Goal: Navigation & Orientation: Find specific page/section

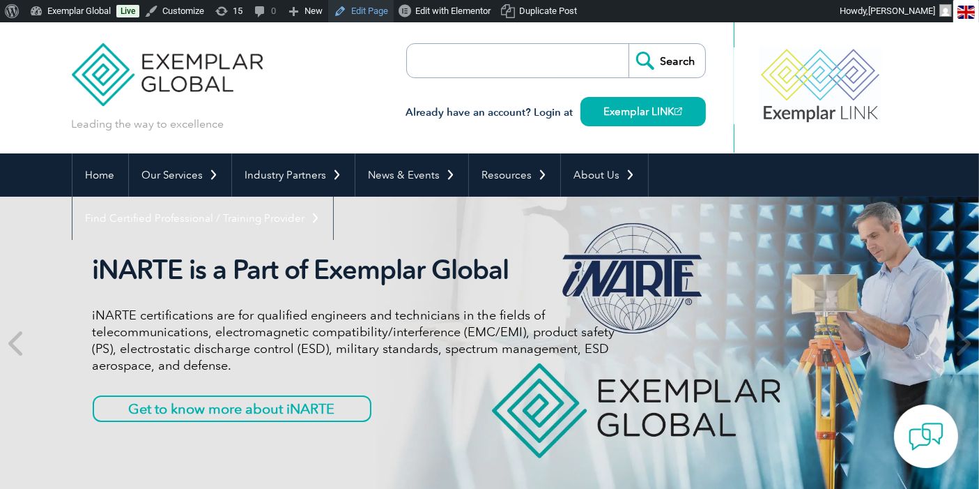
click at [373, 11] on link "Edit Page" at bounding box center [361, 11] width 66 height 22
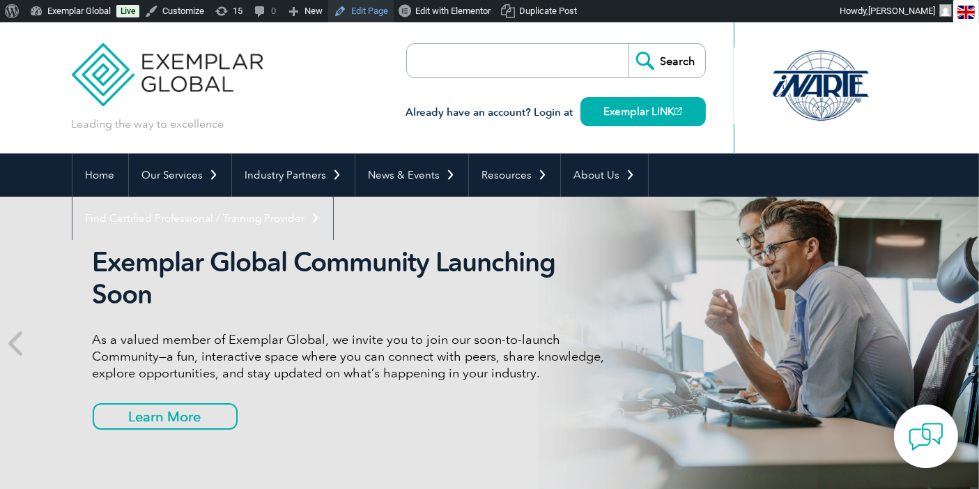
click at [366, 13] on link "Edit Page" at bounding box center [361, 11] width 66 height 22
click at [398, 95] on div "Leading the way to excellence Search" at bounding box center [490, 87] width 837 height 131
click at [394, 122] on div "Leading the way to excellence Search" at bounding box center [490, 87] width 837 height 131
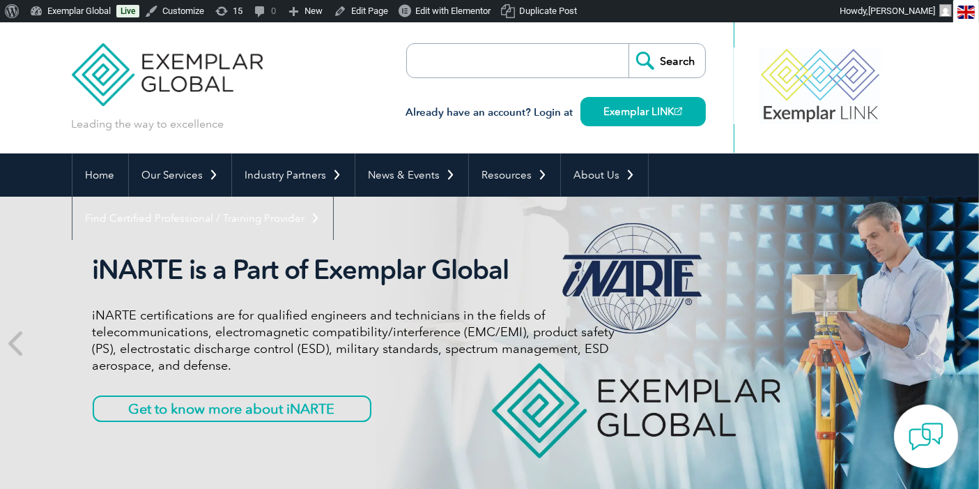
drag, startPoint x: 388, startPoint y: 116, endPoint x: 381, endPoint y: 112, distance: 8.7
click at [381, 112] on div "Leading the way to excellence Search" at bounding box center [490, 87] width 837 height 131
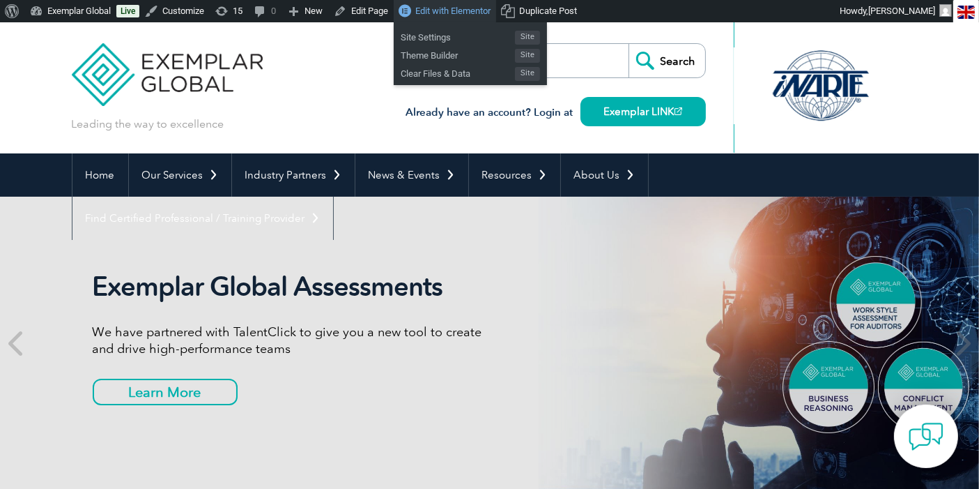
click at [462, 13] on span "Edit with Elementor" at bounding box center [452, 11] width 75 height 10
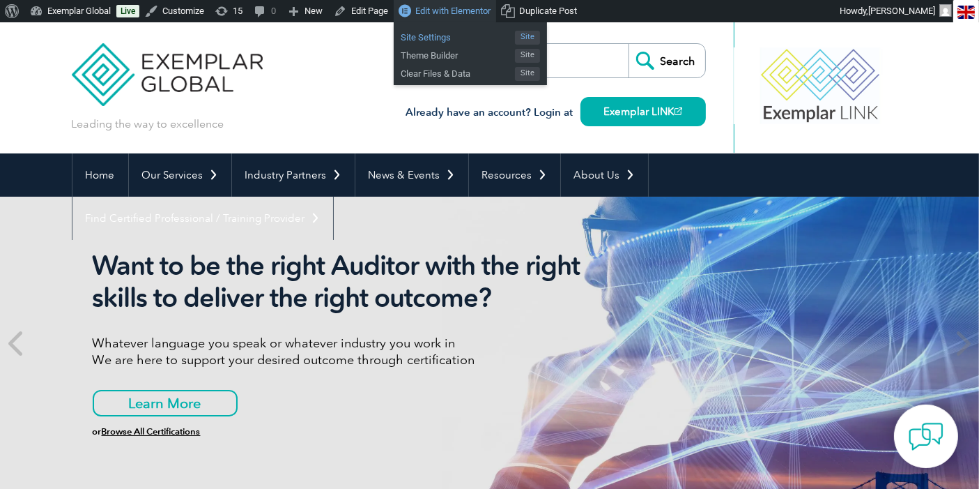
click at [440, 39] on span "Site Settings" at bounding box center [458, 35] width 114 height 18
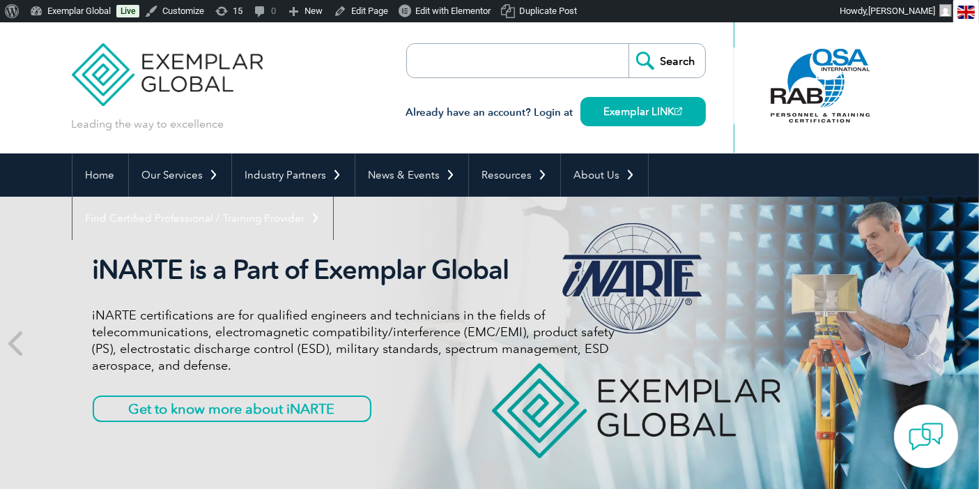
drag, startPoint x: 398, startPoint y: 111, endPoint x: 399, endPoint y: 118, distance: 7.1
click at [399, 118] on div "Leading the way to excellence Search" at bounding box center [490, 87] width 837 height 131
click at [372, 13] on link "Edit Page" at bounding box center [361, 11] width 66 height 22
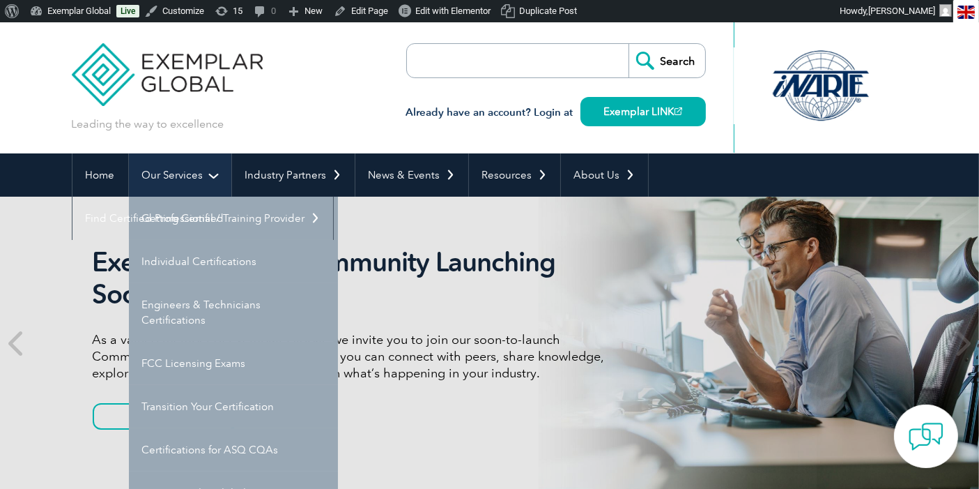
click at [179, 172] on link "Our Services" at bounding box center [180, 174] width 102 height 43
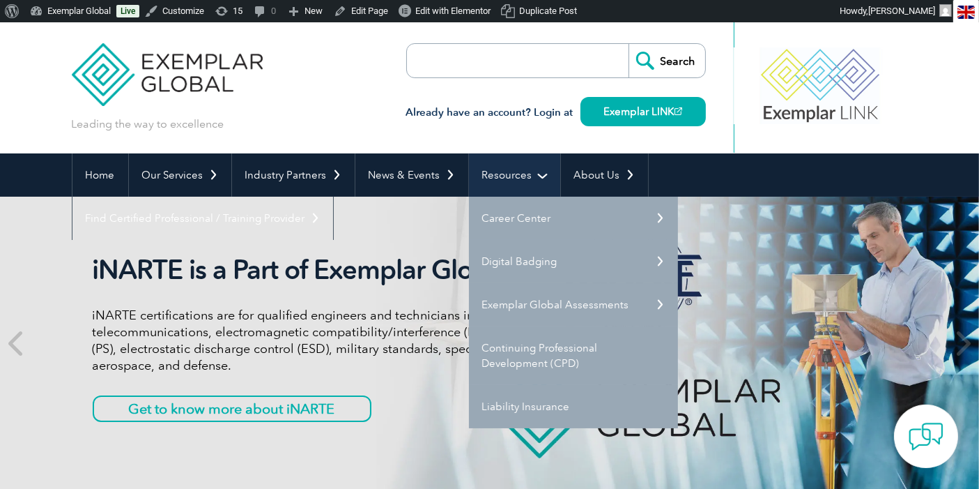
click at [505, 174] on link "Resources" at bounding box center [514, 174] width 91 height 43
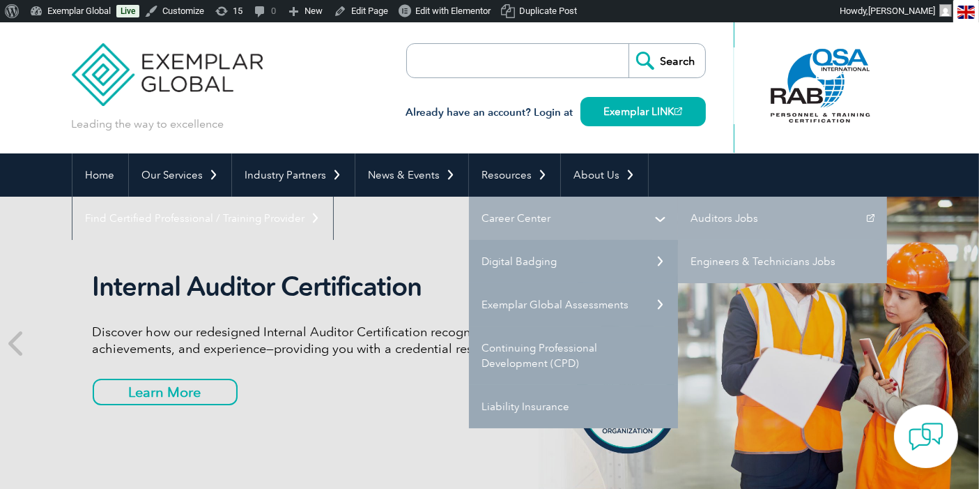
click at [496, 225] on link "Career Center" at bounding box center [573, 218] width 209 height 43
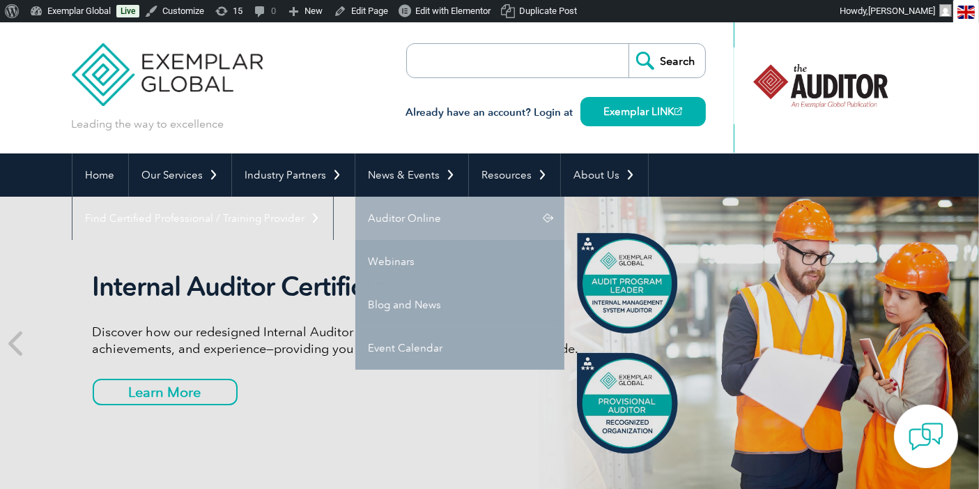
click at [404, 216] on link "Auditor Online" at bounding box center [460, 218] width 209 height 43
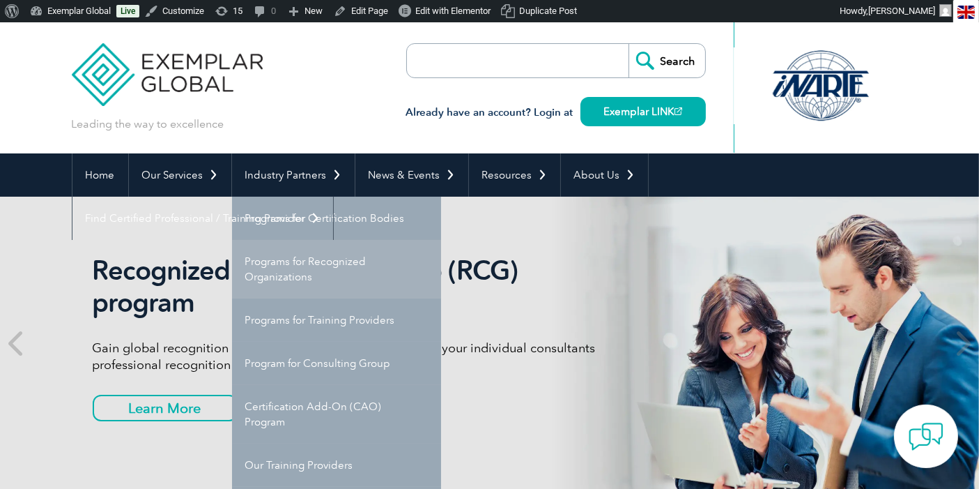
click at [291, 264] on link "Programs for Recognized Organizations" at bounding box center [336, 269] width 209 height 59
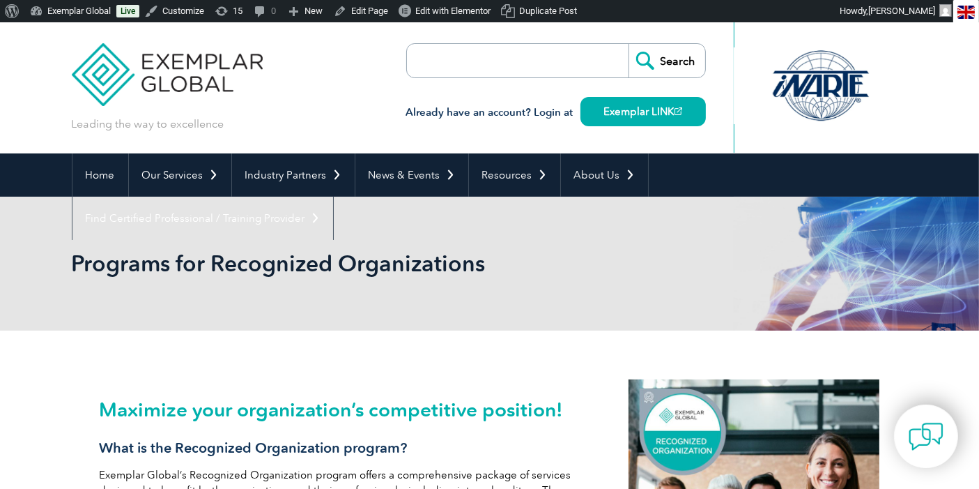
drag, startPoint x: 613, startPoint y: 114, endPoint x: 521, endPoint y: 122, distance: 91.6
click at [521, 123] on div "Already have an account? Login at Exemplar LINK" at bounding box center [556, 105] width 300 height 54
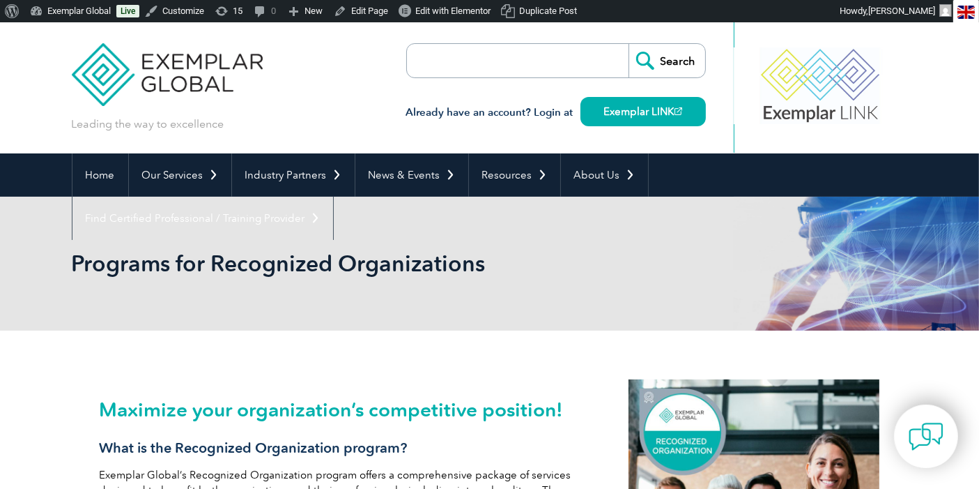
click at [424, 108] on h3 "Already have an account? Login at Exemplar LINK" at bounding box center [556, 112] width 300 height 17
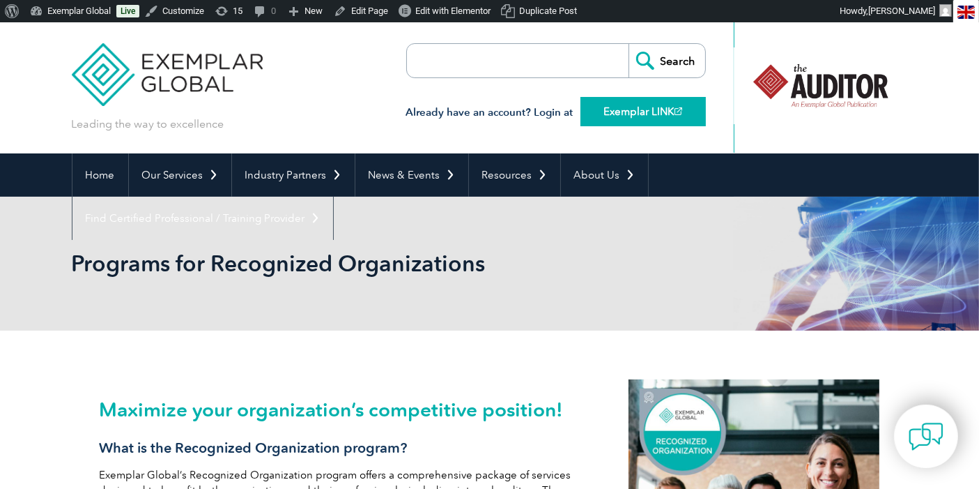
click at [669, 105] on link "Exemplar LINK" at bounding box center [643, 111] width 125 height 29
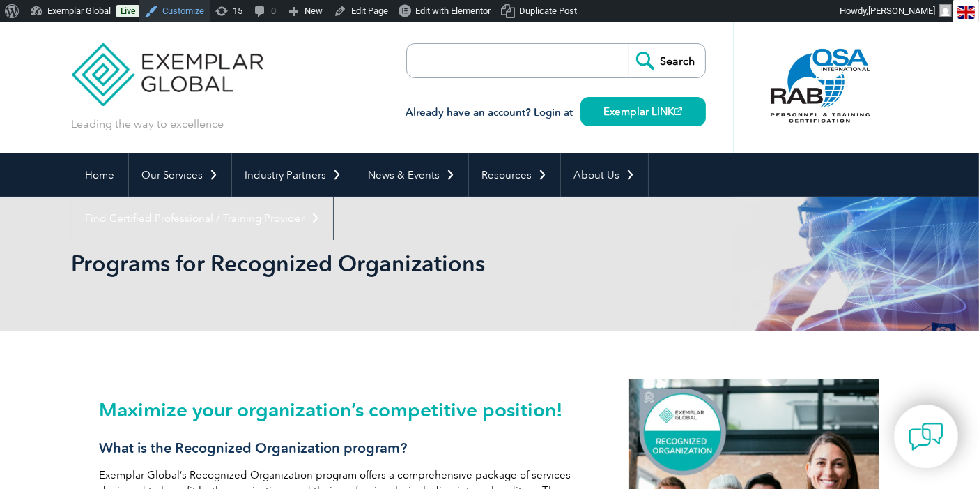
click at [176, 13] on link "Customize" at bounding box center [174, 11] width 70 height 22
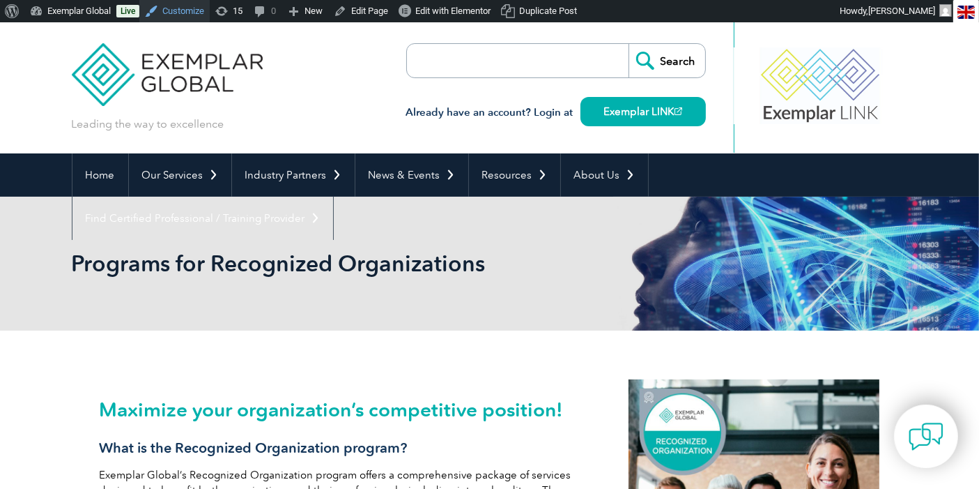
click at [189, 10] on link "Customize" at bounding box center [174, 11] width 70 height 22
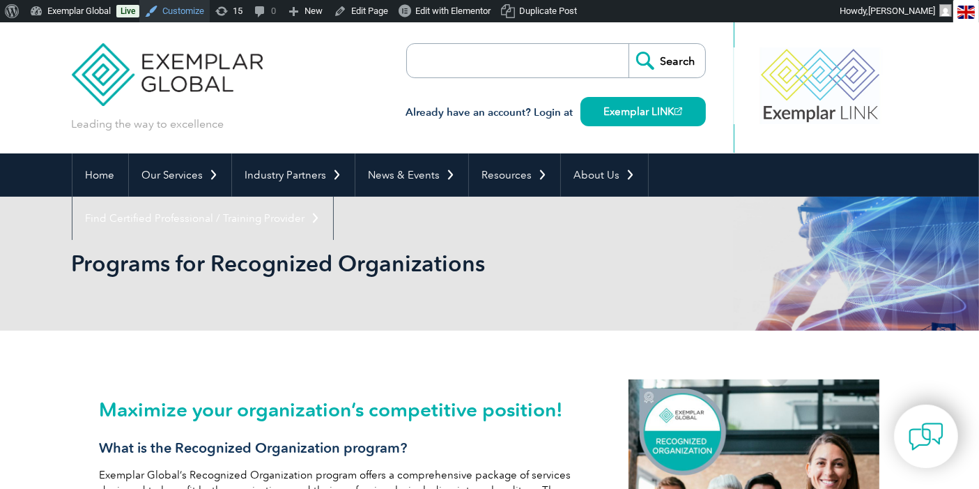
click at [183, 9] on link "Customize" at bounding box center [174, 11] width 70 height 22
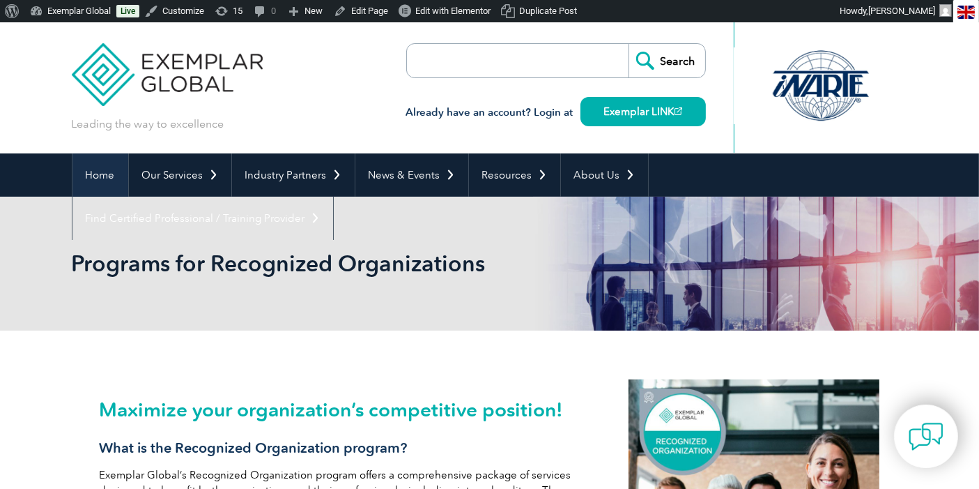
click at [96, 174] on link "Home" at bounding box center [101, 174] width 56 height 43
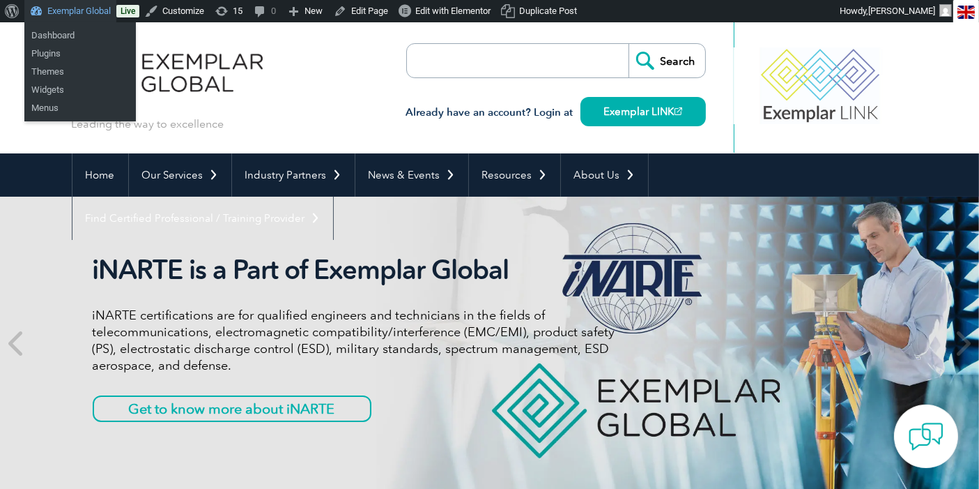
click at [93, 10] on link "Exemplar Global" at bounding box center [70, 11] width 92 height 22
